Goal: Find specific page/section: Find specific page/section

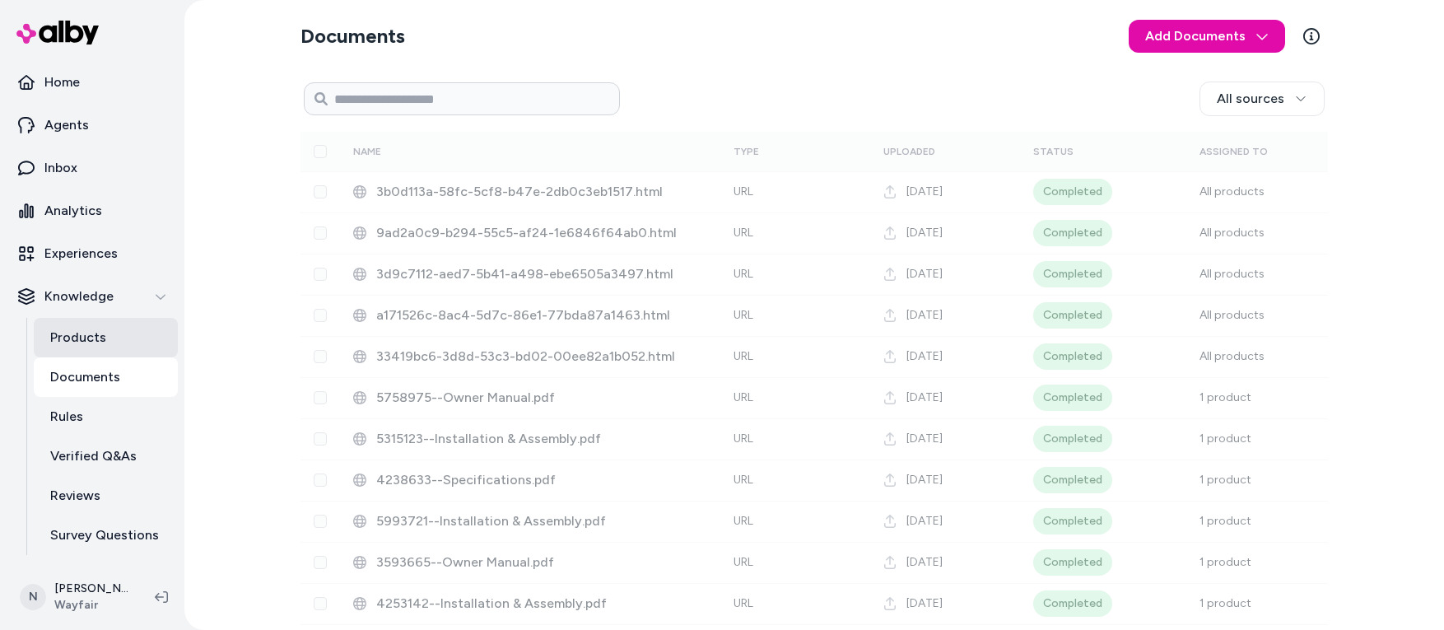
click at [98, 328] on p "Products" at bounding box center [78, 338] width 56 height 20
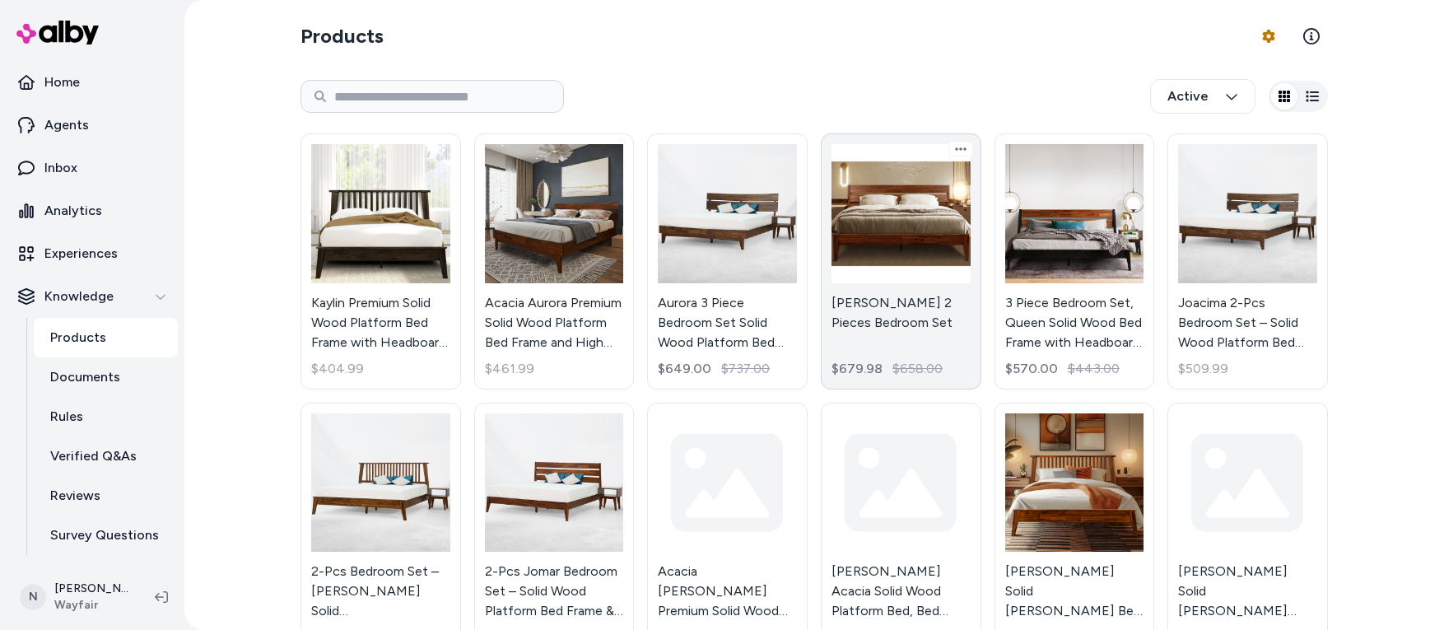
click at [912, 235] on link "[PERSON_NAME] 2 Pieces Bedroom Set $679.98 $658.00" at bounding box center [901, 261] width 161 height 256
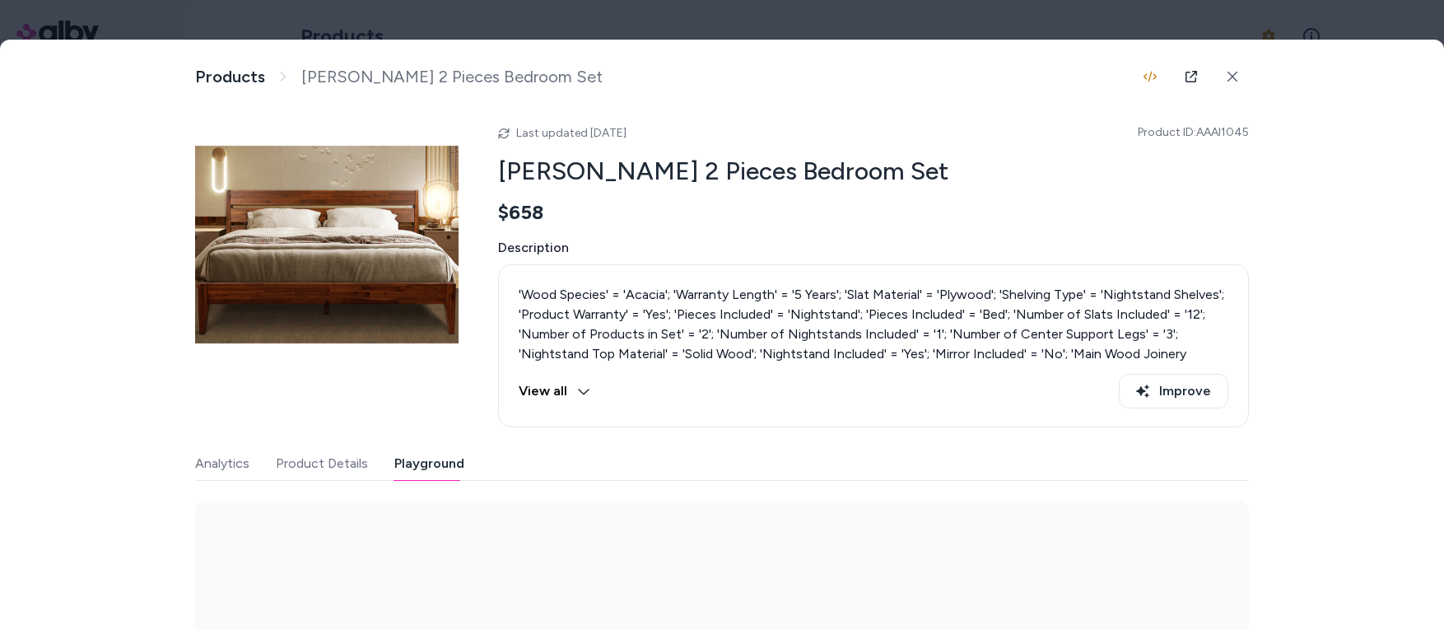
click at [440, 461] on button "Playground" at bounding box center [429, 463] width 70 height 33
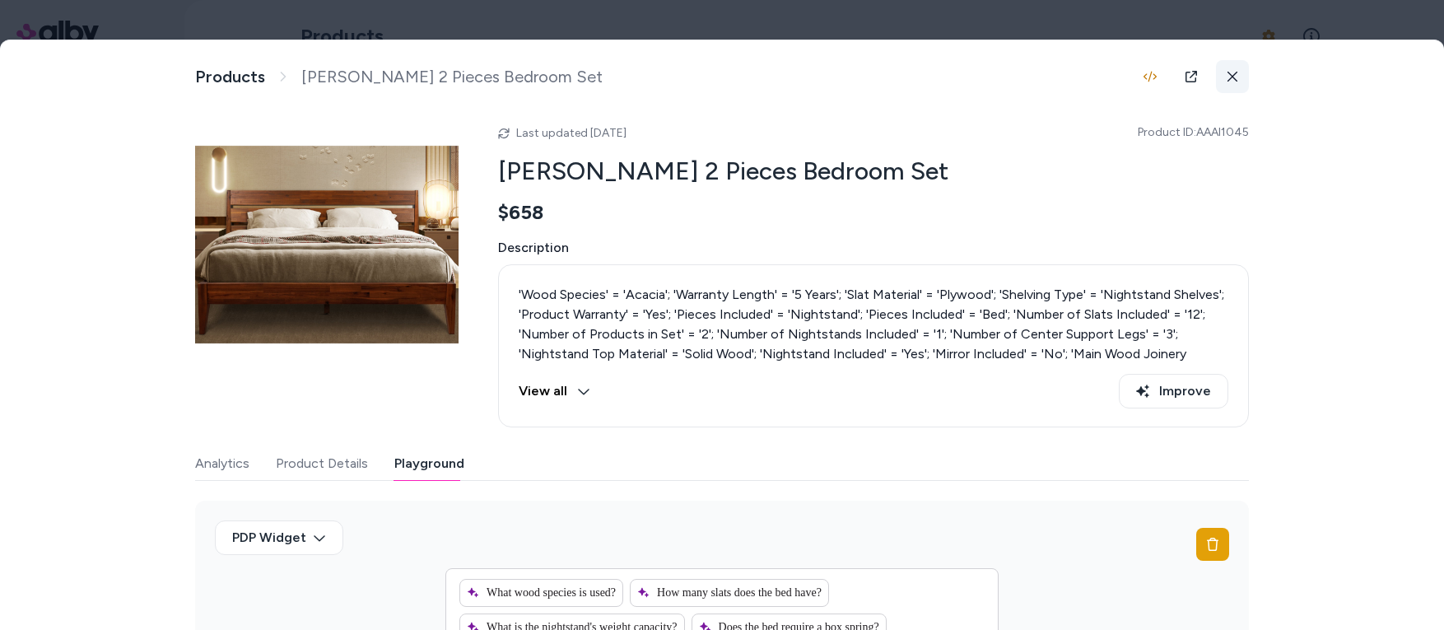
click at [1231, 76] on icon at bounding box center [1232, 77] width 12 height 12
